Goal: Task Accomplishment & Management: Manage account settings

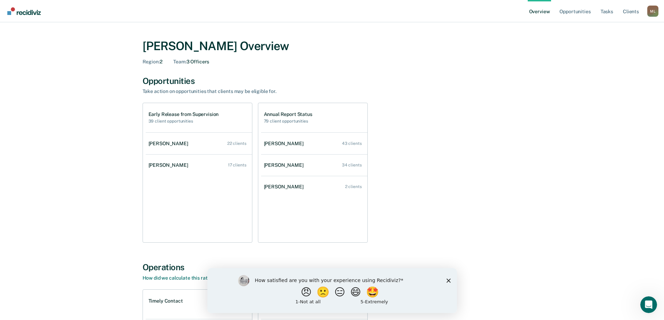
click at [446, 280] on icon "Close survey" at bounding box center [448, 281] width 4 height 4
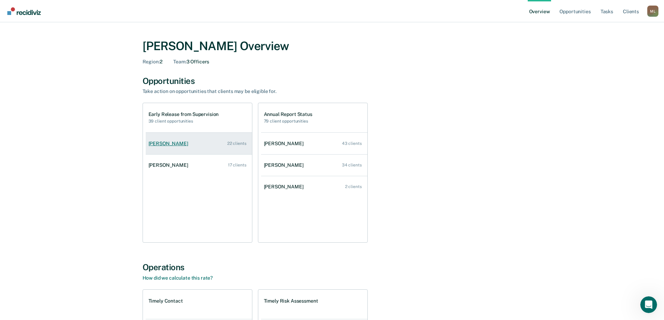
click at [190, 137] on link "[PERSON_NAME] 22 clients" at bounding box center [199, 144] width 106 height 20
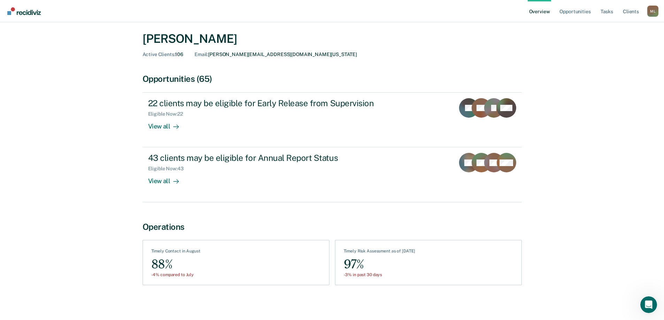
scroll to position [20, 0]
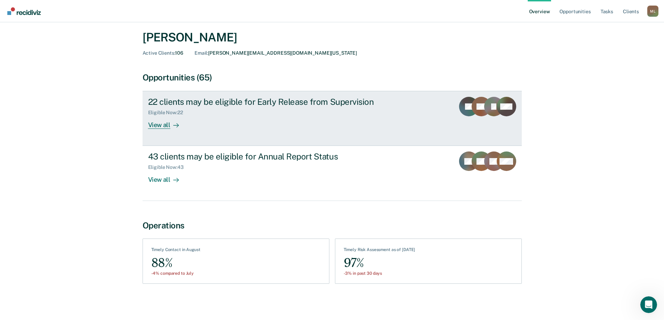
click at [169, 129] on div "View all" at bounding box center [167, 123] width 39 height 14
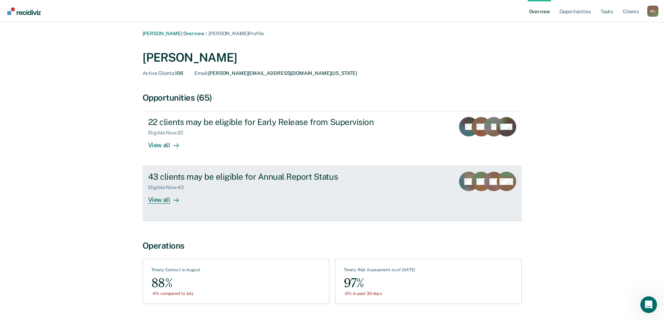
click at [163, 202] on div "View all" at bounding box center [167, 198] width 39 height 14
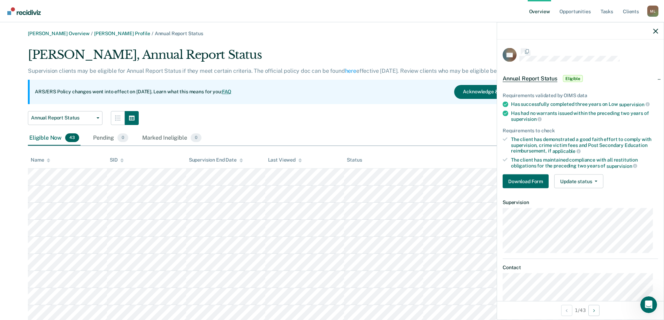
scroll to position [20, 0]
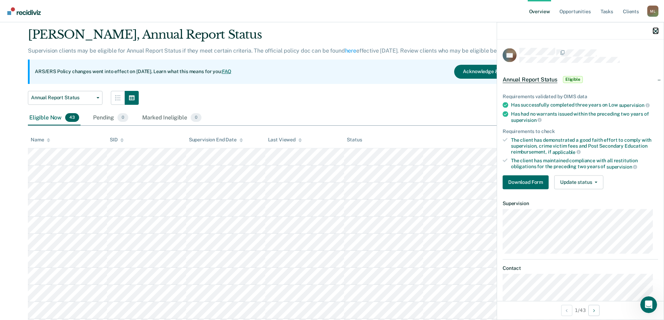
click at [654, 32] on icon "button" at bounding box center [655, 31] width 5 height 5
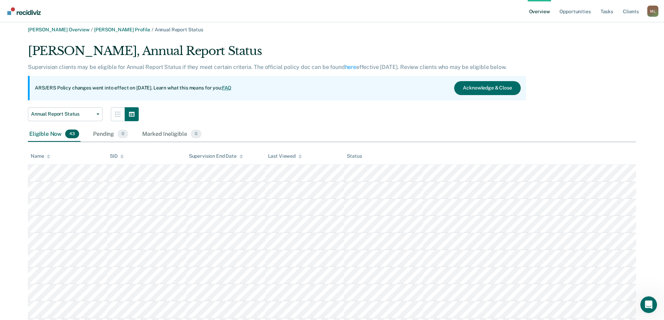
scroll to position [0, 0]
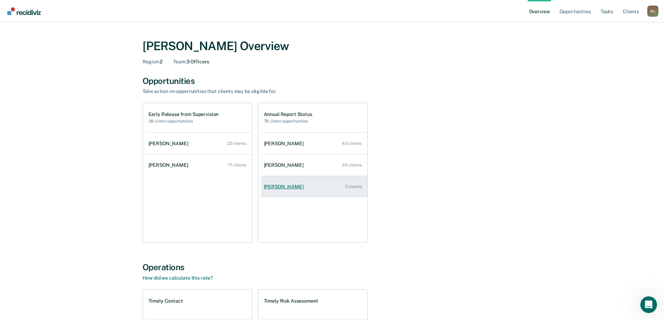
click at [307, 187] on link "[PERSON_NAME] 2 clients" at bounding box center [314, 187] width 106 height 20
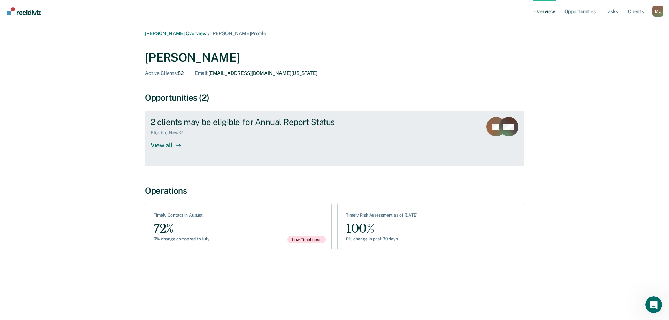
click at [257, 118] on div "2 clients may be eligible for Annual Report Status" at bounding box center [273, 122] width 245 height 10
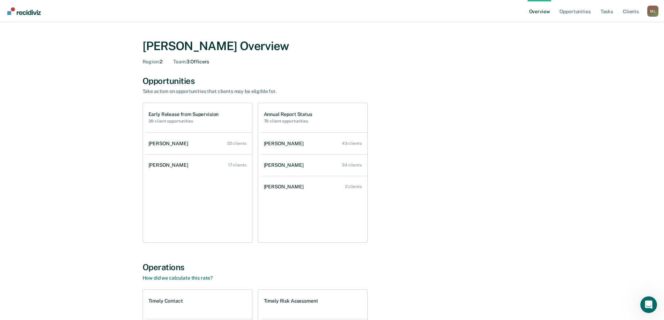
click at [544, 12] on link "Overview" at bounding box center [540, 11] width 24 height 22
click at [633, 11] on link "Client s" at bounding box center [631, 11] width 19 height 22
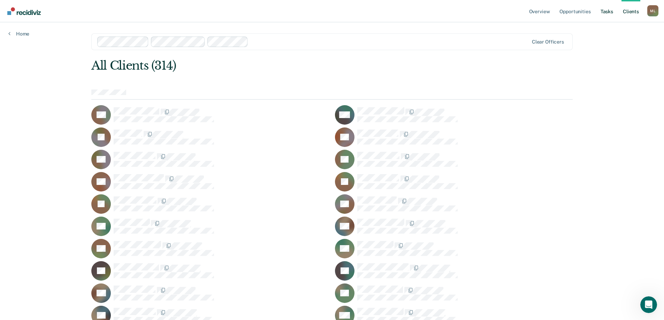
click at [608, 11] on link "Tasks" at bounding box center [606, 11] width 15 height 22
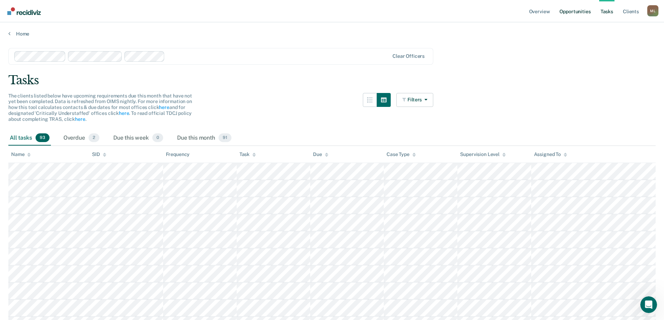
click at [579, 12] on link "Opportunities" at bounding box center [575, 11] width 34 height 22
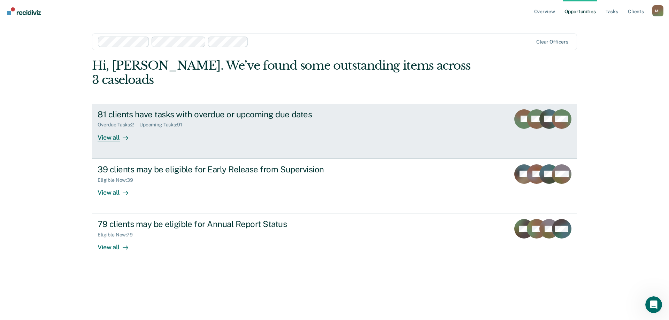
click at [108, 128] on div "View all" at bounding box center [117, 135] width 39 height 14
click at [111, 128] on div "View all" at bounding box center [117, 135] width 39 height 14
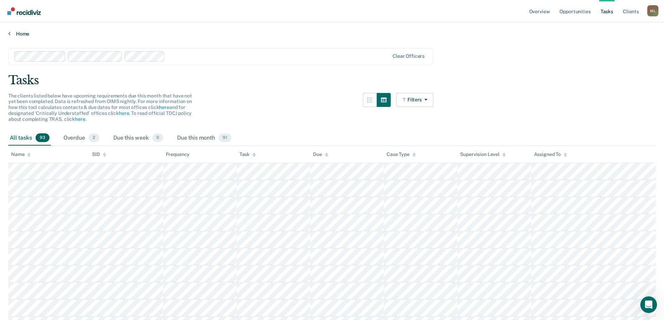
click at [28, 36] on link "Home" at bounding box center [332, 34] width 648 height 6
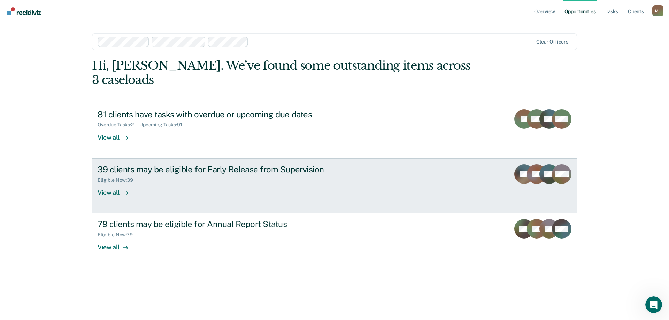
click at [115, 183] on div "View all" at bounding box center [117, 190] width 39 height 14
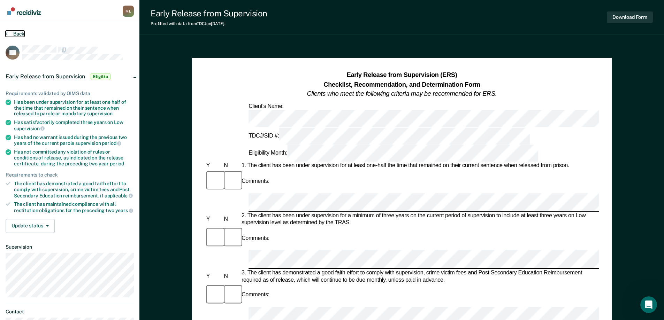
click at [9, 34] on button "Back" at bounding box center [15, 34] width 19 height 6
click at [15, 34] on button "Back" at bounding box center [15, 34] width 19 height 6
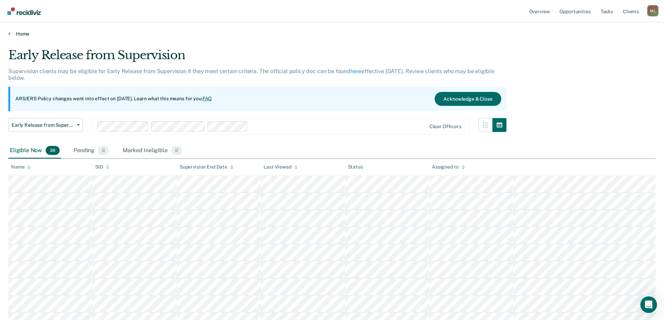
click at [18, 34] on link "Home" at bounding box center [332, 34] width 648 height 6
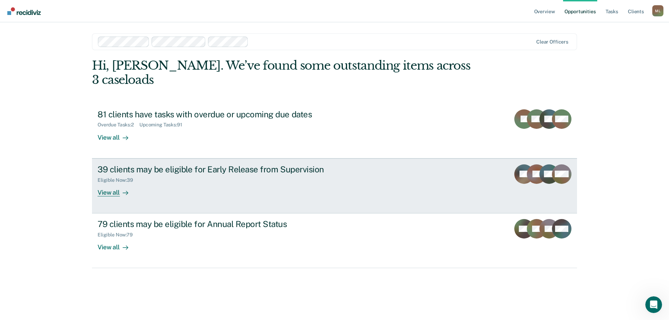
click at [228, 165] on div "39 clients may be eligible for Early Release from Supervision" at bounding box center [220, 170] width 245 height 10
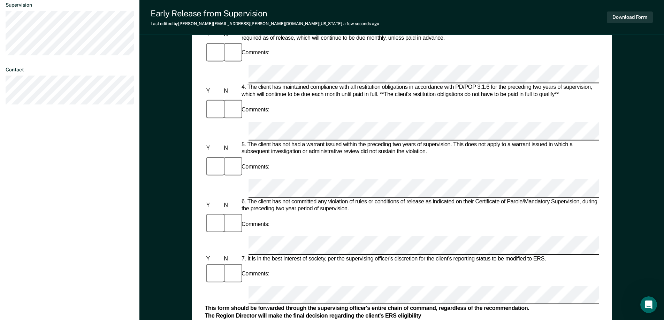
scroll to position [244, 0]
